Goal: Use online tool/utility: Utilize a website feature to perform a specific function

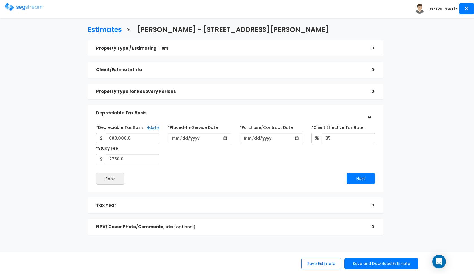
click at [27, 8] on img at bounding box center [24, 7] width 40 height 8
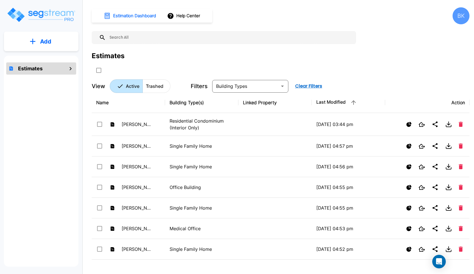
click at [138, 39] on input "text" at bounding box center [230, 37] width 248 height 13
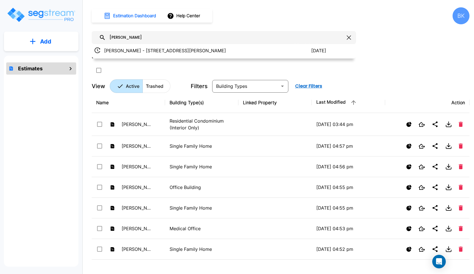
type input "[PERSON_NAME]"
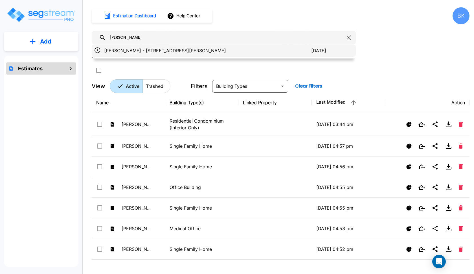
click at [152, 52] on p "[PERSON_NAME] - [STREET_ADDRESS][PERSON_NAME]" at bounding box center [207, 50] width 207 height 7
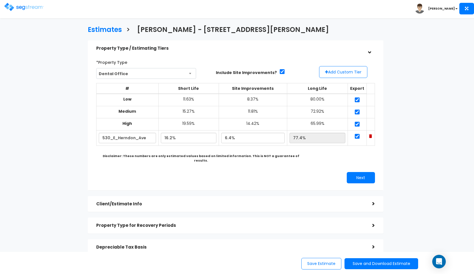
click at [182, 220] on div "Property Type for Recovery Periods" at bounding box center [230, 225] width 268 height 10
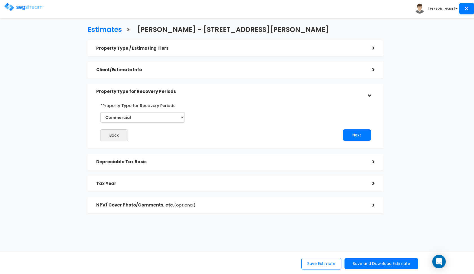
click at [196, 159] on div "Depreciable Tax Basis" at bounding box center [230, 162] width 268 height 10
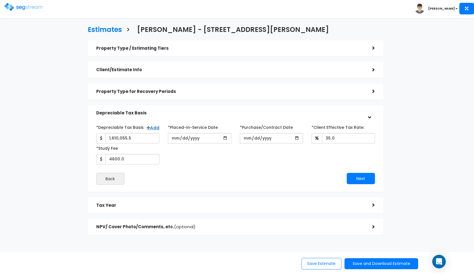
click at [205, 50] on h5 "Property Type / Estimating Tiers" at bounding box center [230, 48] width 268 height 5
